Goal: Check status: Check status

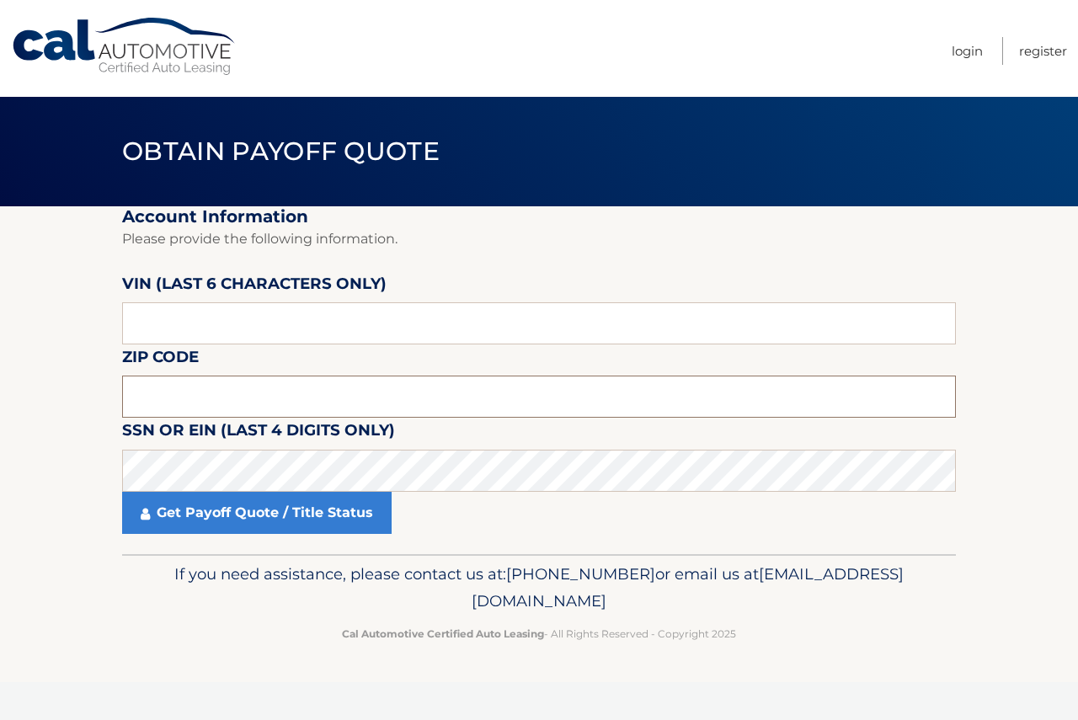
click at [154, 402] on input "text" at bounding box center [539, 397] width 834 height 42
type input "07036"
click at [222, 323] on input "text" at bounding box center [539, 323] width 834 height 42
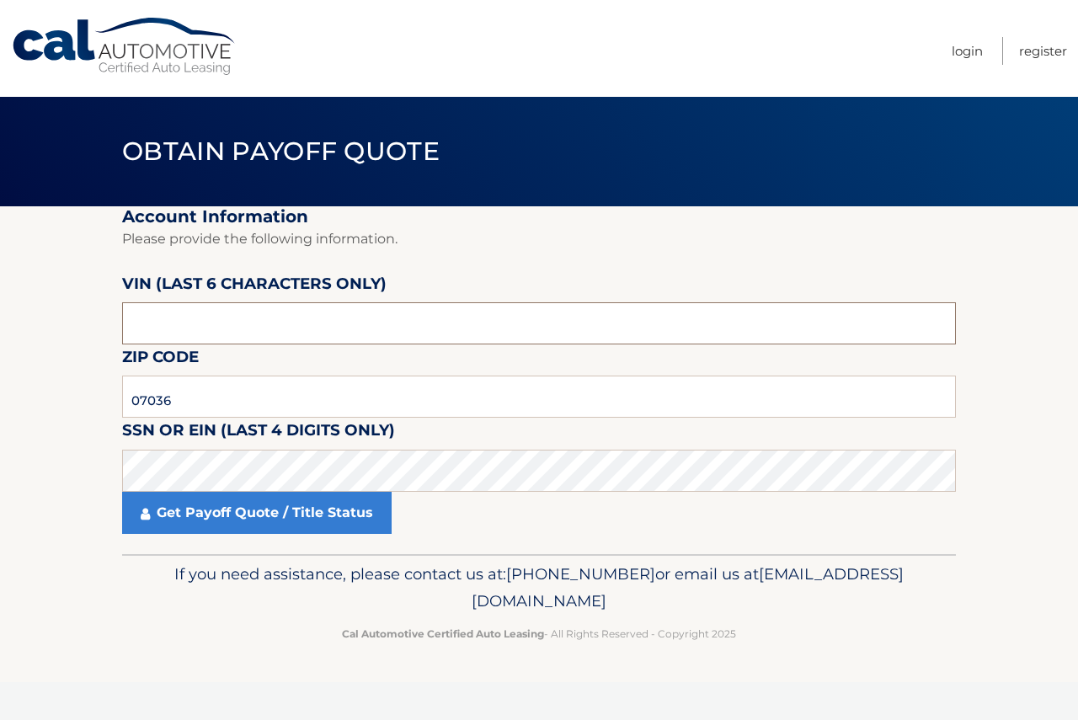
click at [194, 329] on input "text" at bounding box center [539, 323] width 834 height 42
type input "214442"
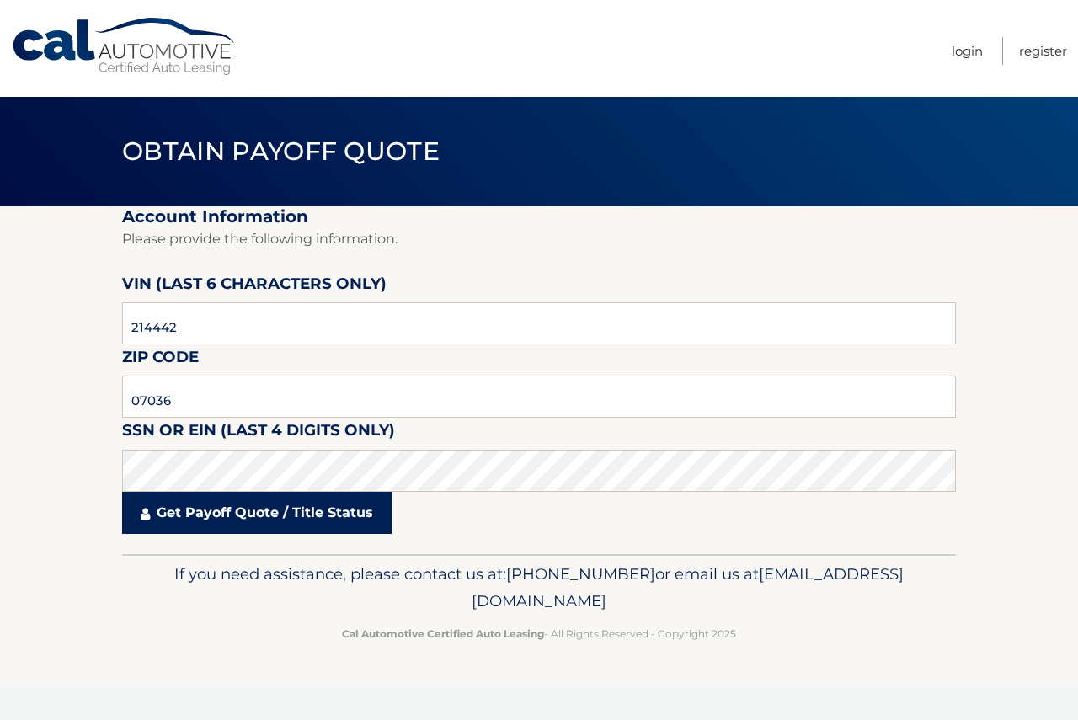
click at [260, 516] on link "Get Payoff Quote / Title Status" at bounding box center [257, 513] width 270 height 42
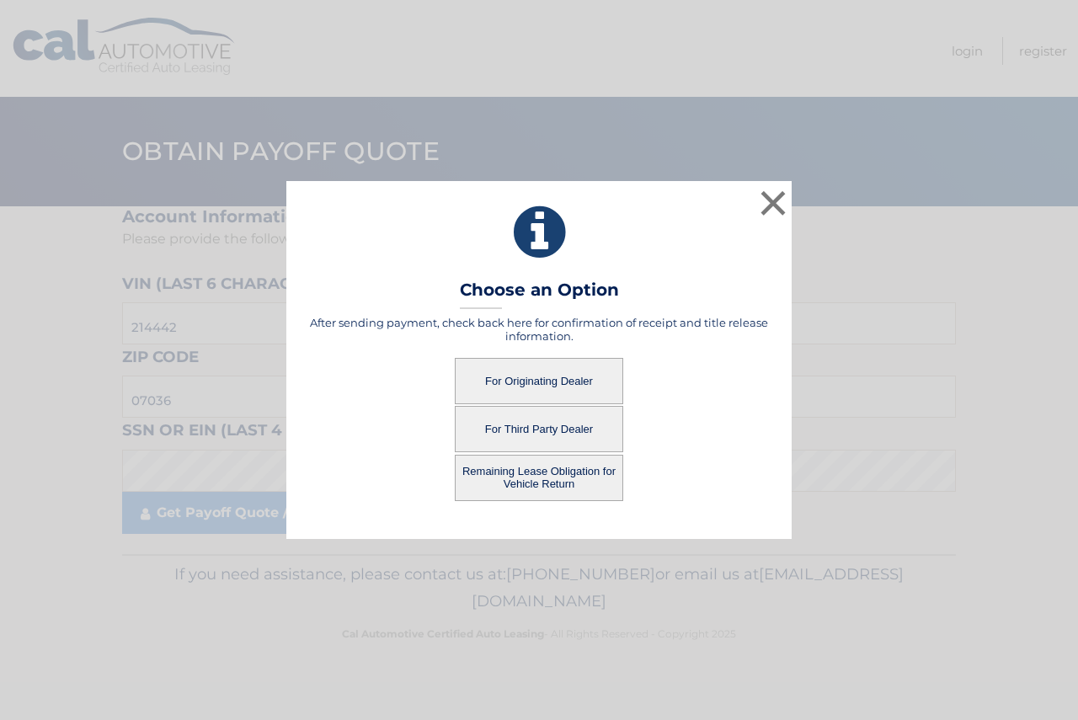
click at [567, 372] on button "For Originating Dealer" at bounding box center [539, 381] width 168 height 46
click at [564, 375] on button "For Originating Dealer" at bounding box center [539, 381] width 168 height 46
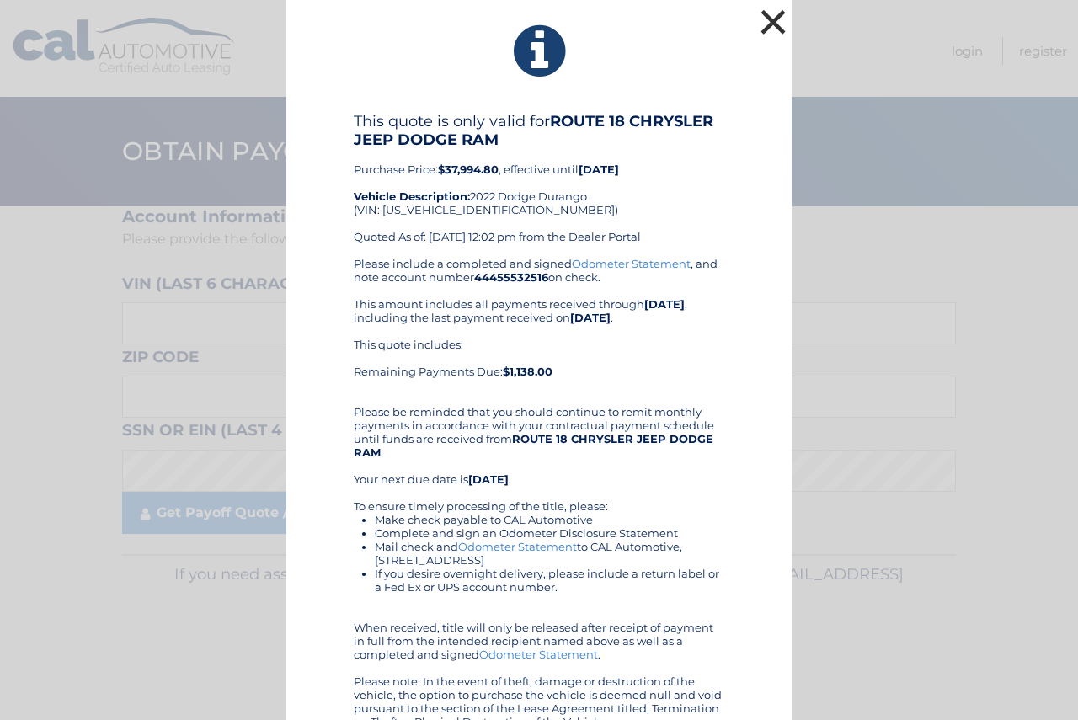
drag, startPoint x: 81, startPoint y: 243, endPoint x: 762, endPoint y: 14, distance: 717.9
click at [762, 14] on button "×" at bounding box center [773, 22] width 34 height 34
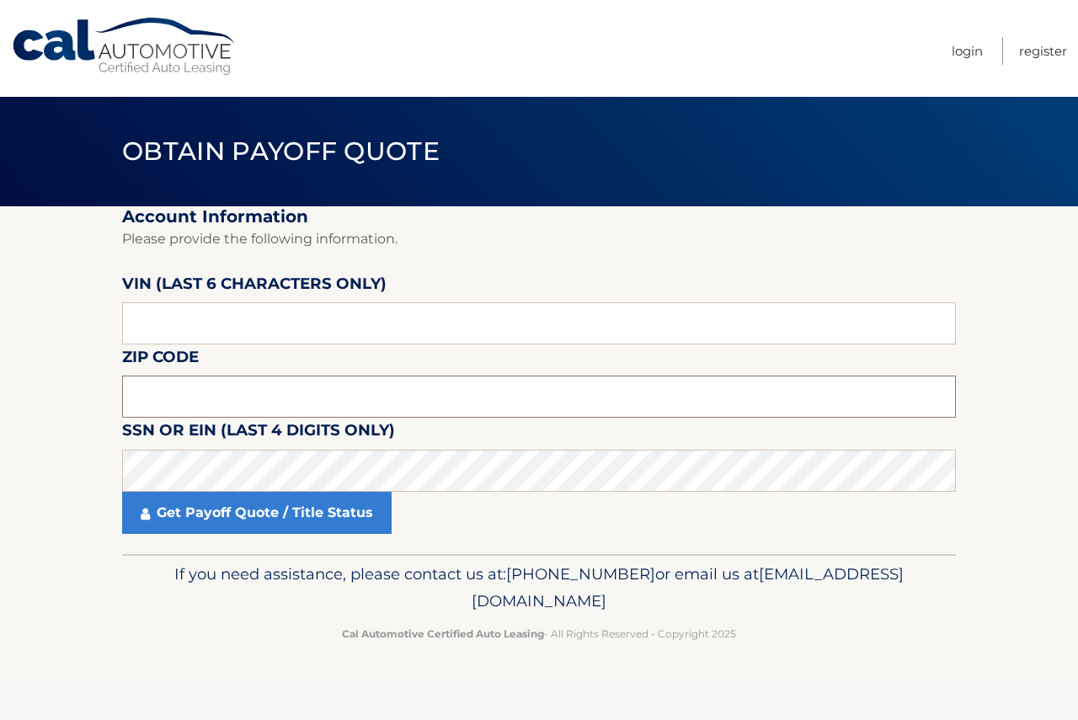
click at [152, 397] on input "text" at bounding box center [539, 397] width 834 height 42
type input "07036"
click at [184, 318] on input "text" at bounding box center [539, 323] width 834 height 42
click at [184, 317] on input "text" at bounding box center [539, 323] width 834 height 42
type input "214442"
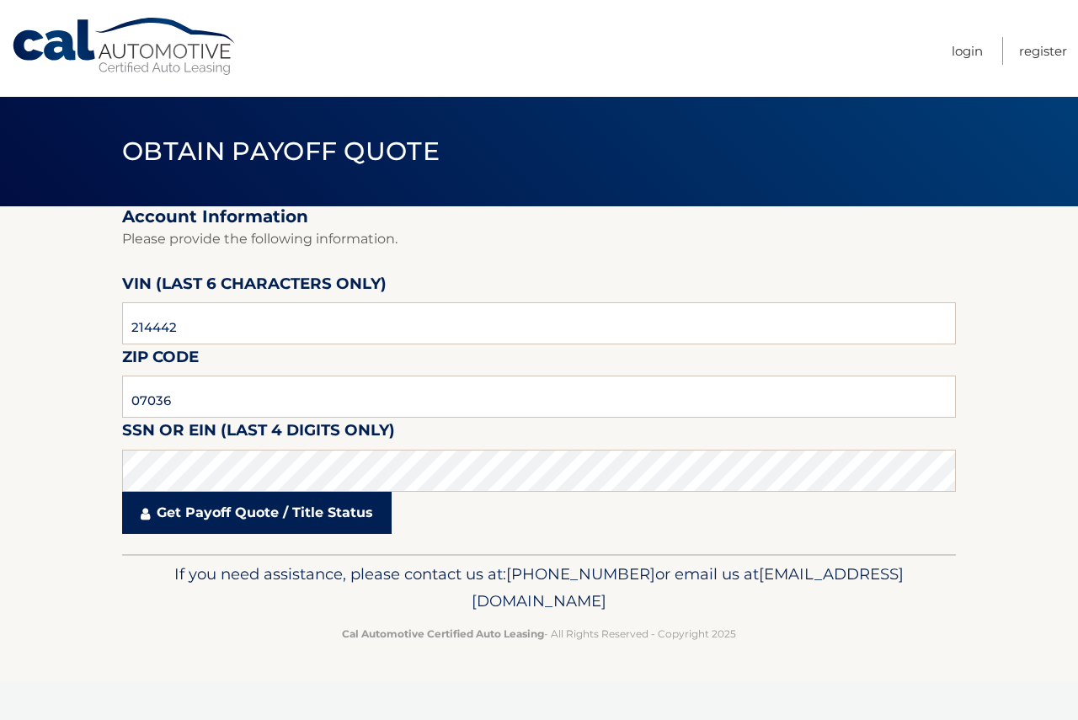
click at [236, 517] on link "Get Payoff Quote / Title Status" at bounding box center [257, 513] width 270 height 42
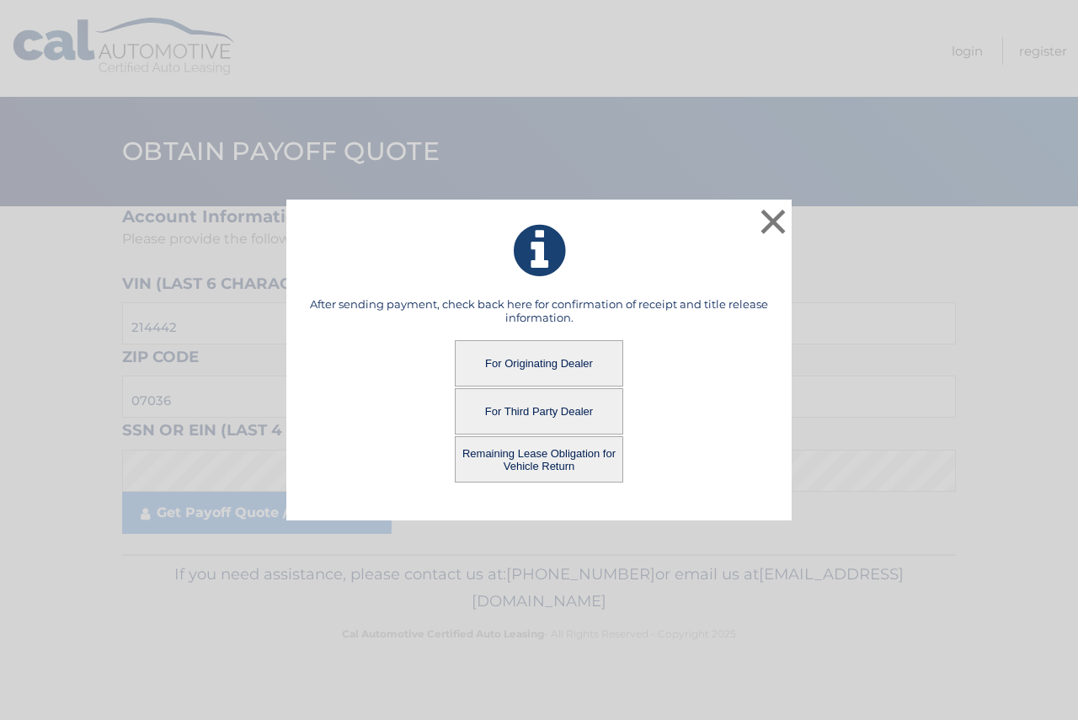
click at [510, 413] on button "For Third Party Dealer" at bounding box center [539, 411] width 168 height 46
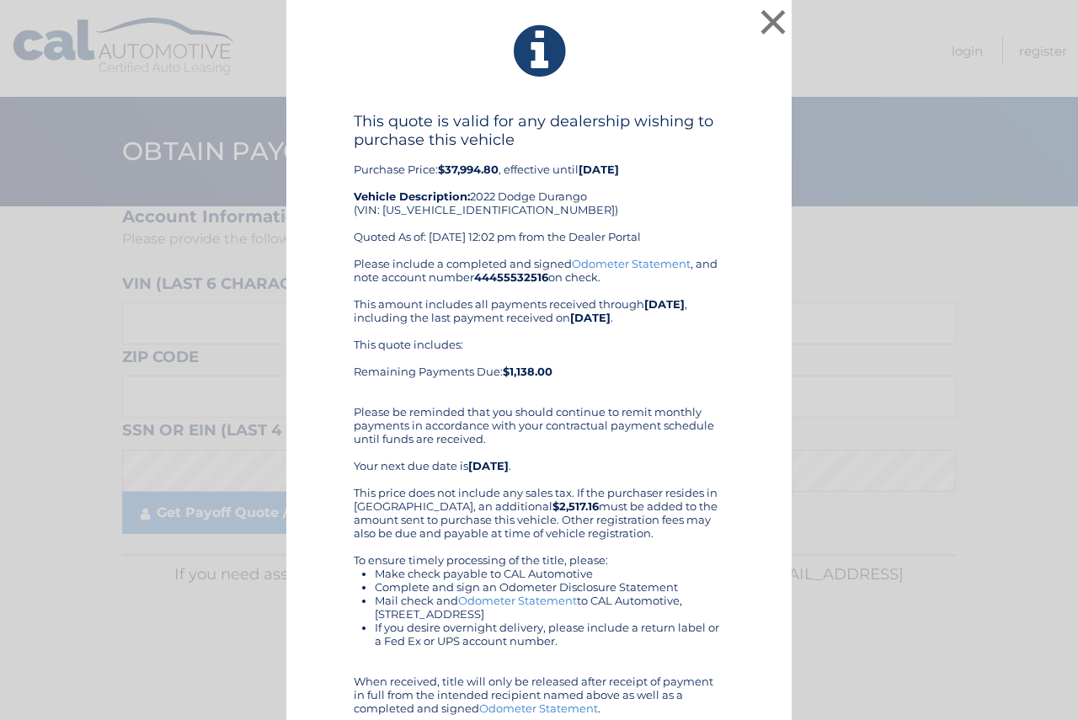
scroll to position [83, 0]
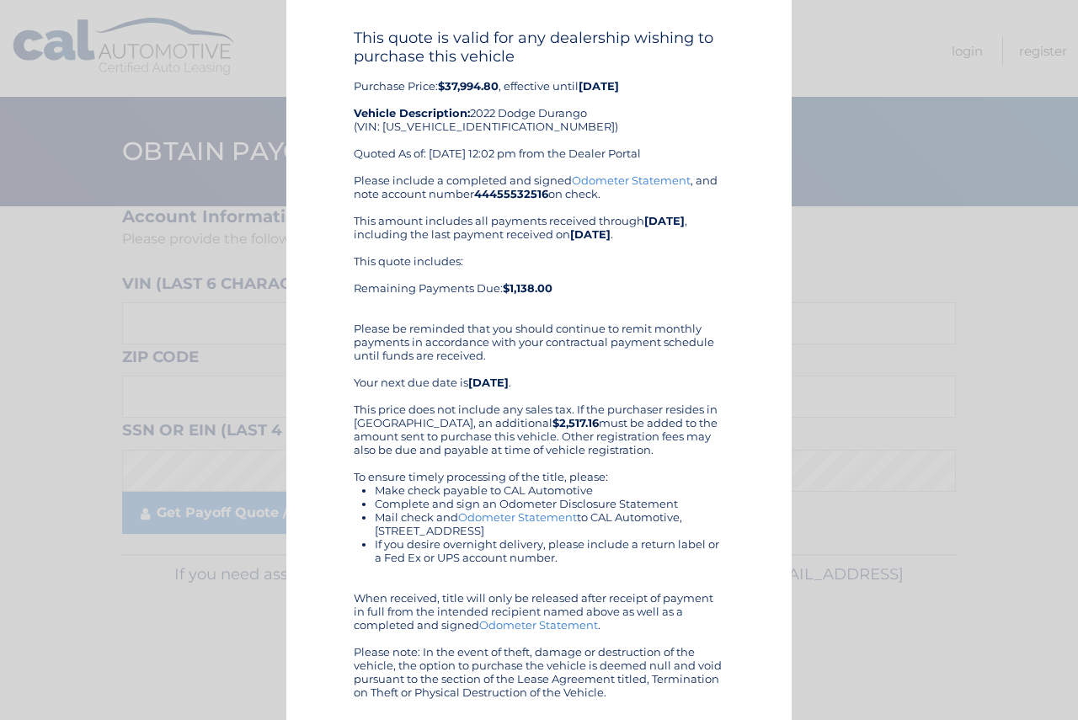
drag, startPoint x: 361, startPoint y: 22, endPoint x: 778, endPoint y: 760, distance: 847.2
click at [778, 719] on html "× This quote is valid for any dealership wishing to purchase this vehicle Purch…" at bounding box center [539, 360] width 1078 height 720
copy body "This quote is valid for any dealership wishing to purchase this vehicle Purchas…"
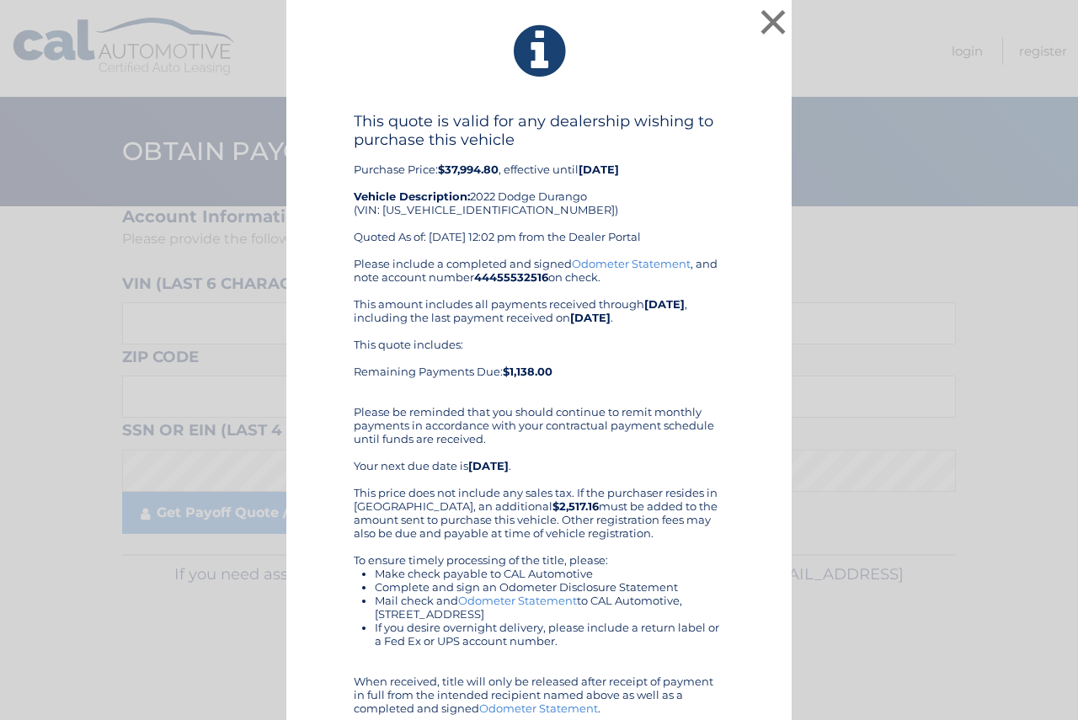
click at [750, 319] on div "This quote is valid for any dealership wishing to purchase this vehicle Purchas…" at bounding box center [538, 447] width 463 height 671
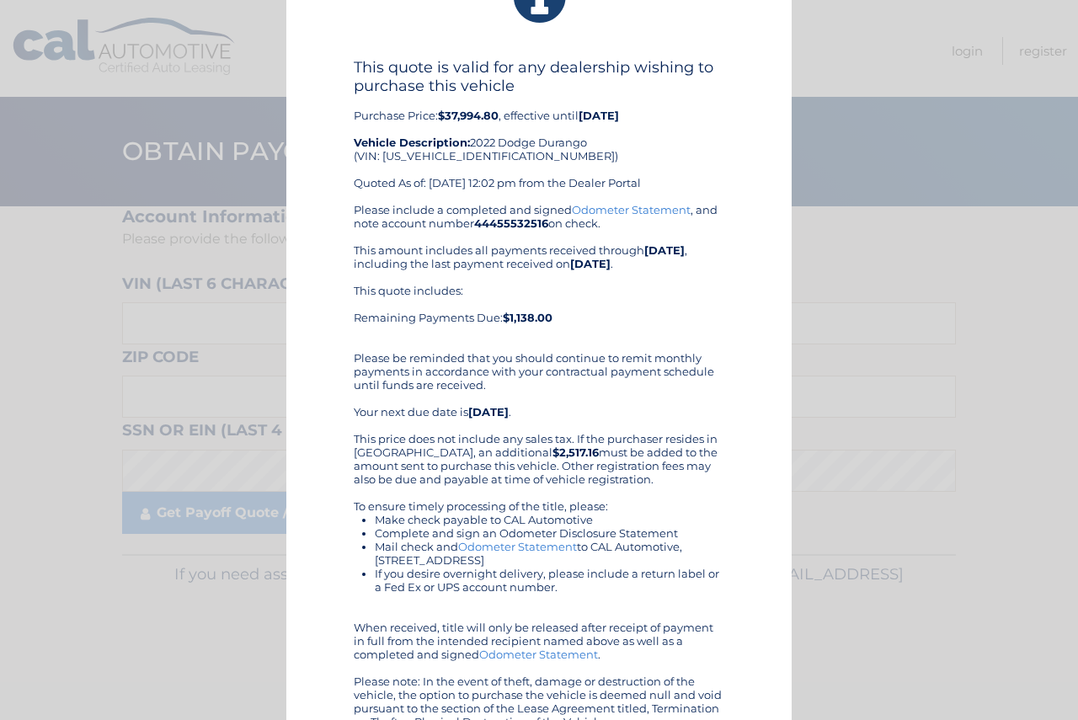
scroll to position [83, 0]
